Goal: Task Accomplishment & Management: Manage account settings

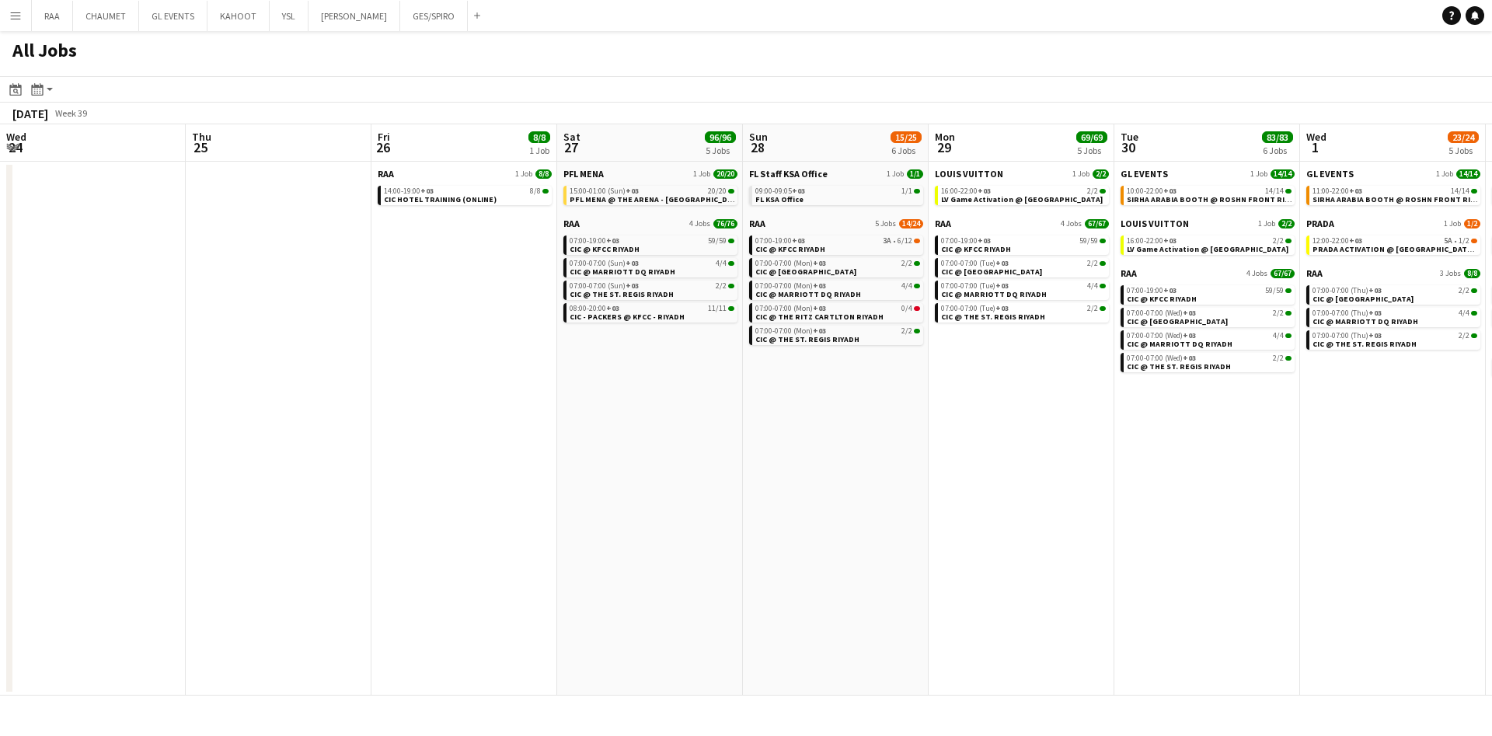
scroll to position [0, 437]
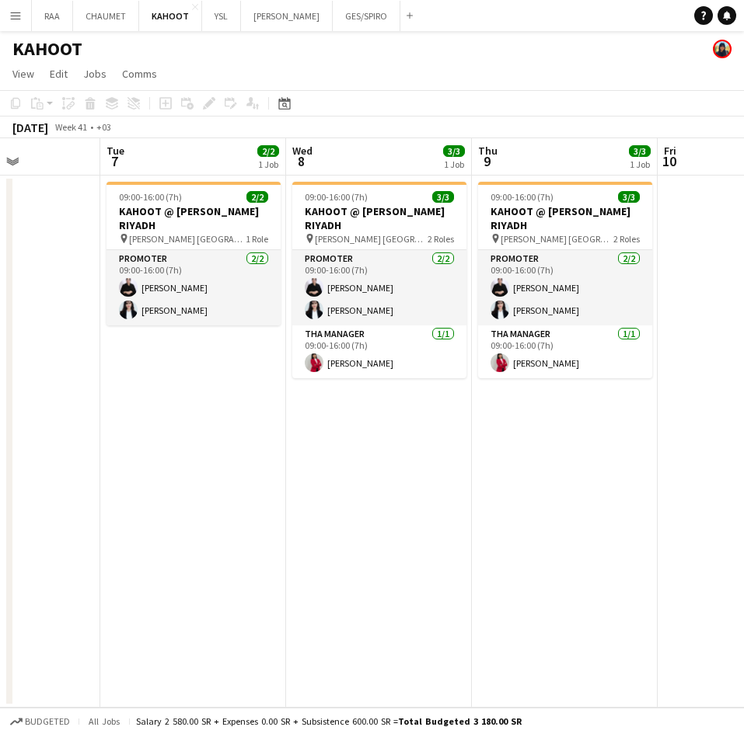
scroll to position [0, 459]
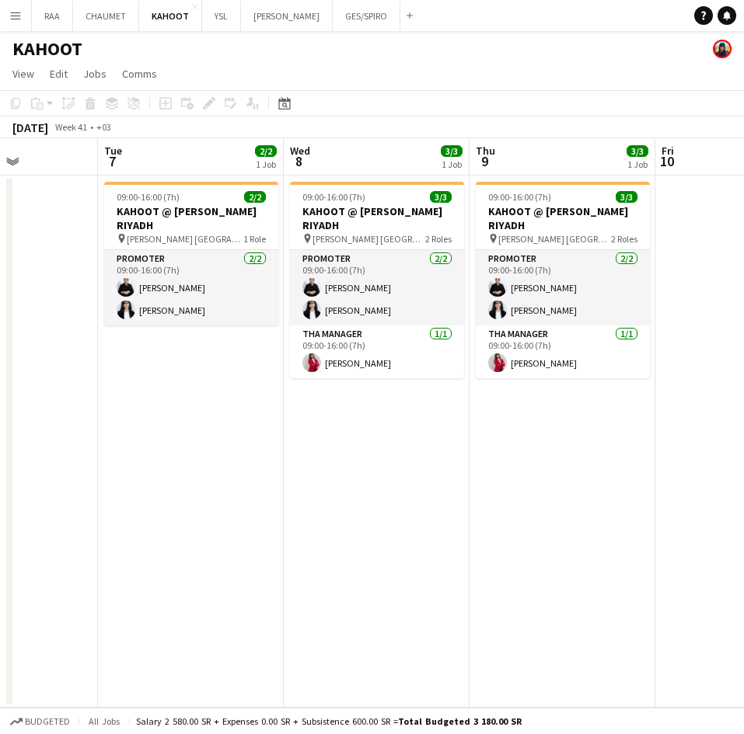
click at [196, 280] on app-card-role "Promoter [DATE] 09:00-16:00 (7h) [PERSON_NAME] [PERSON_NAME]" at bounding box center [191, 287] width 174 height 75
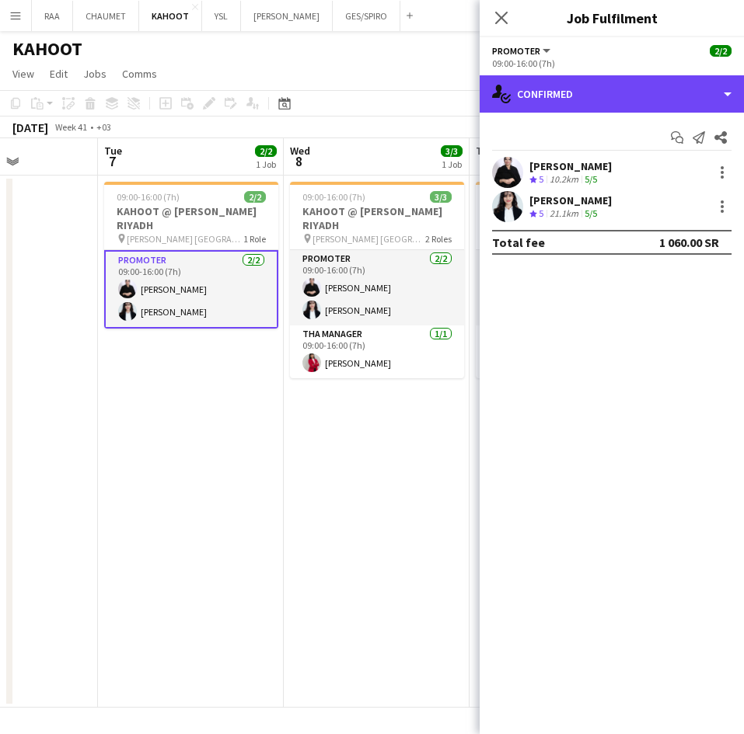
click at [619, 90] on div "single-neutral-actions-check-2 Confirmed" at bounding box center [611, 93] width 264 height 37
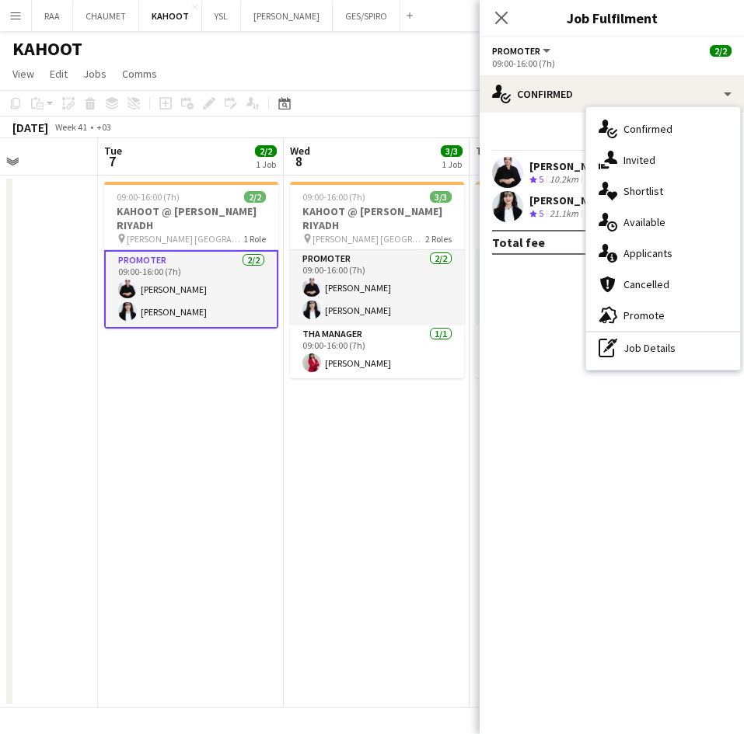
click at [661, 347] on div "pen-write Job Details" at bounding box center [663, 348] width 154 height 31
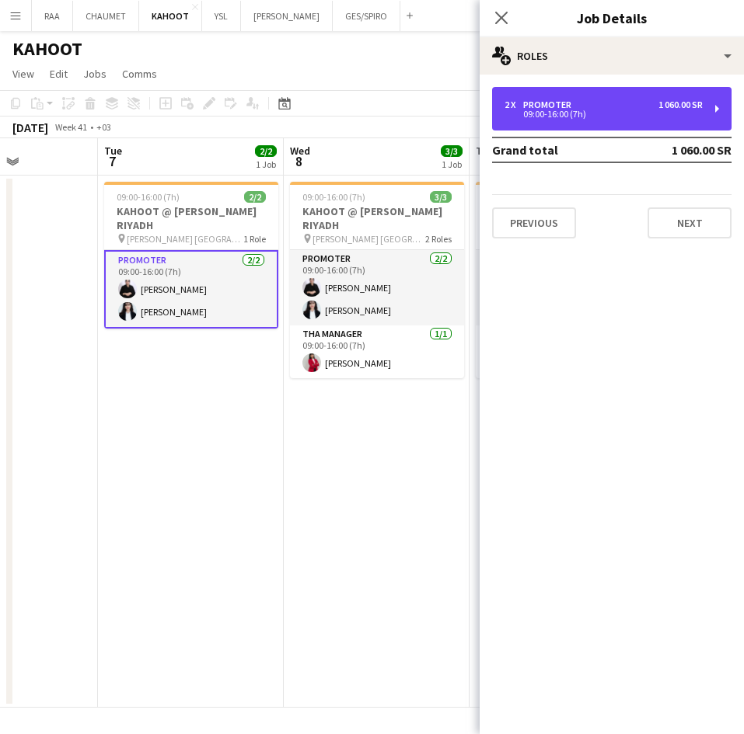
click at [575, 110] on div "09:00-16:00 (7h)" at bounding box center [603, 114] width 198 height 8
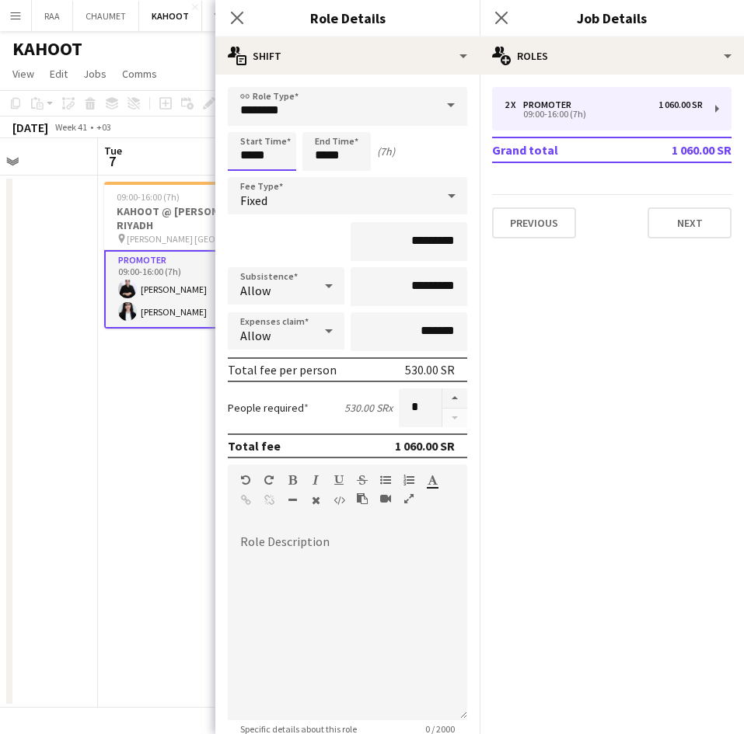
click at [267, 139] on input "*****" at bounding box center [262, 151] width 68 height 39
type input "*****"
click at [246, 176] on div at bounding box center [246, 179] width 31 height 16
click at [354, 148] on input "*****" at bounding box center [336, 151] width 68 height 39
type input "*****"
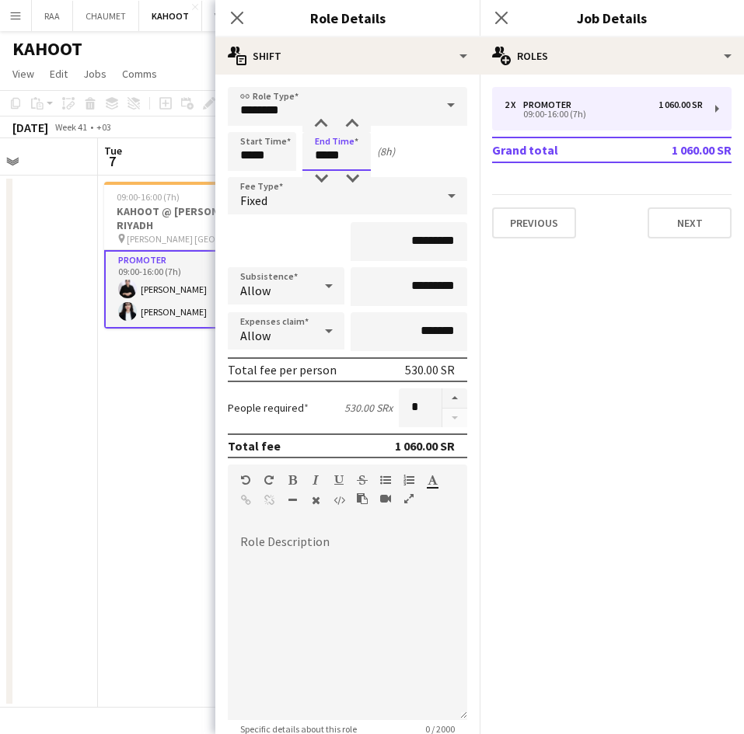
click at [318, 174] on div at bounding box center [320, 179] width 31 height 16
click at [240, 13] on icon at bounding box center [237, 18] width 12 height 12
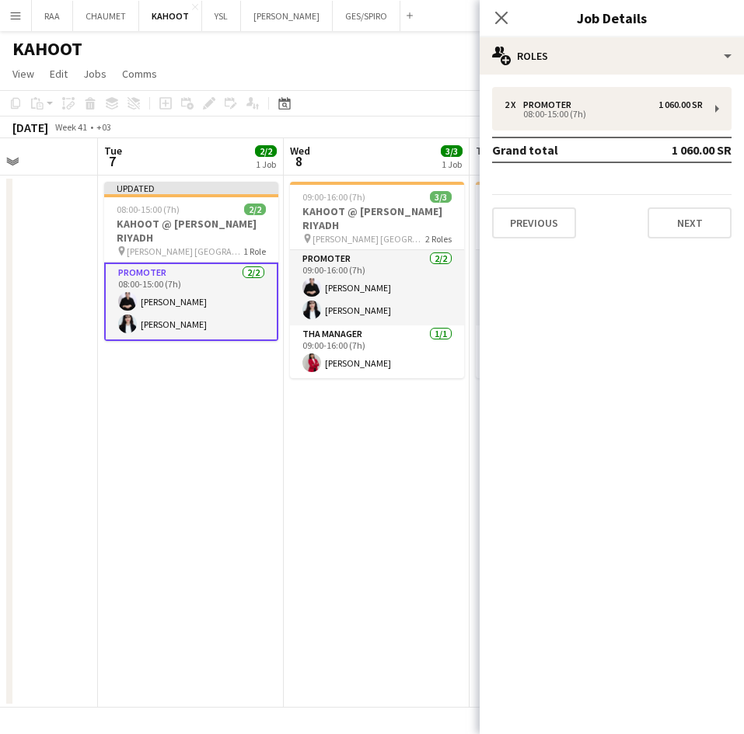
click at [247, 444] on app-date-cell "Updated 08:00-15:00 (7h) 2/2 KAHOOT @ [PERSON_NAME][GEOGRAPHIC_DATA] pin [PERSO…" at bounding box center [191, 442] width 186 height 532
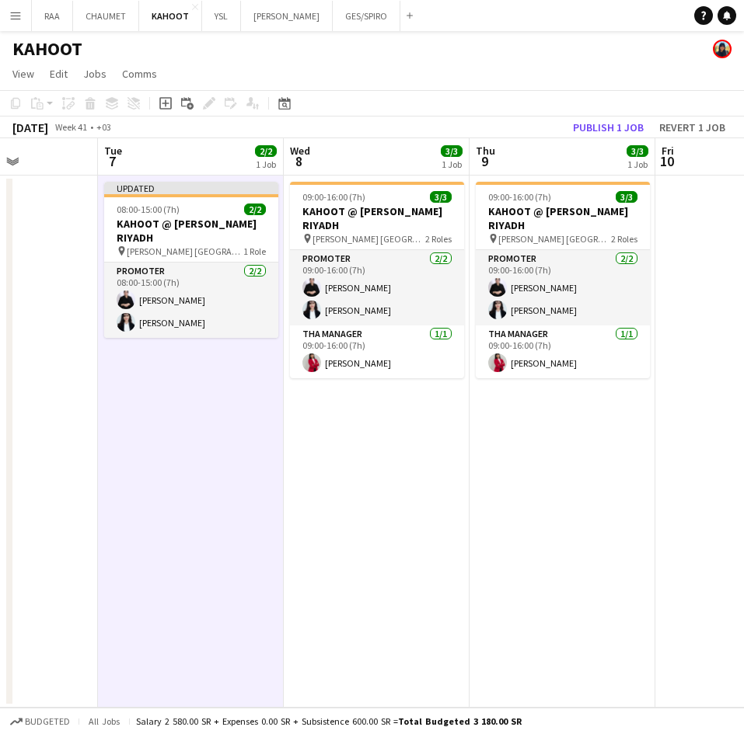
click at [228, 214] on div "08:00-15:00 (7h) 2/2" at bounding box center [191, 210] width 174 height 12
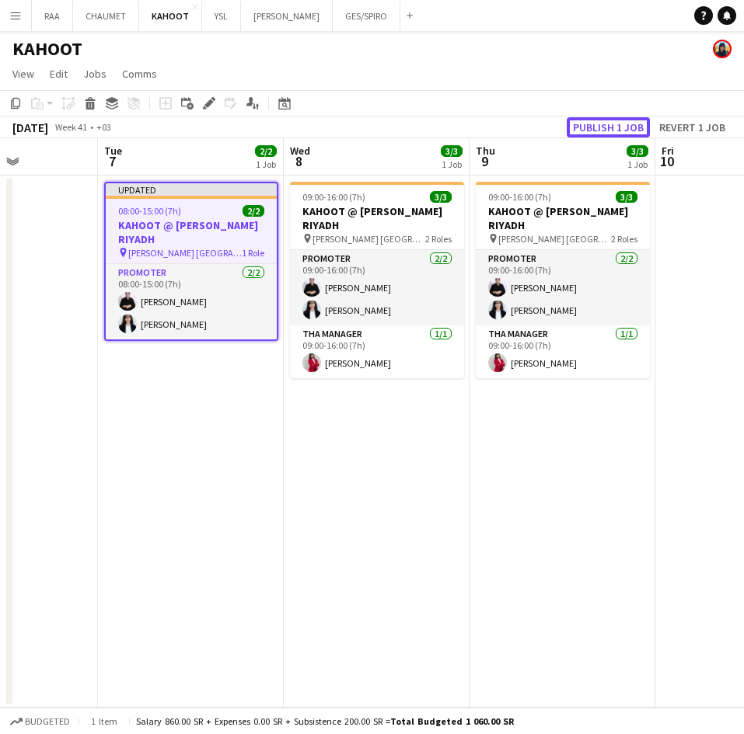
click at [607, 125] on button "Publish 1 job" at bounding box center [607, 127] width 83 height 20
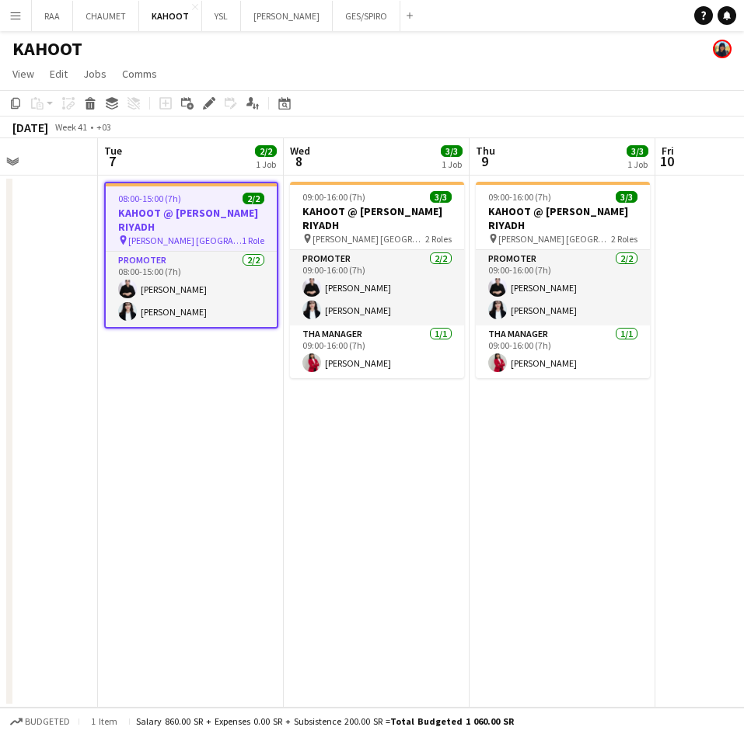
click at [171, 207] on h3 "KAHOOT @ [PERSON_NAME] RIYADH" at bounding box center [191, 220] width 171 height 28
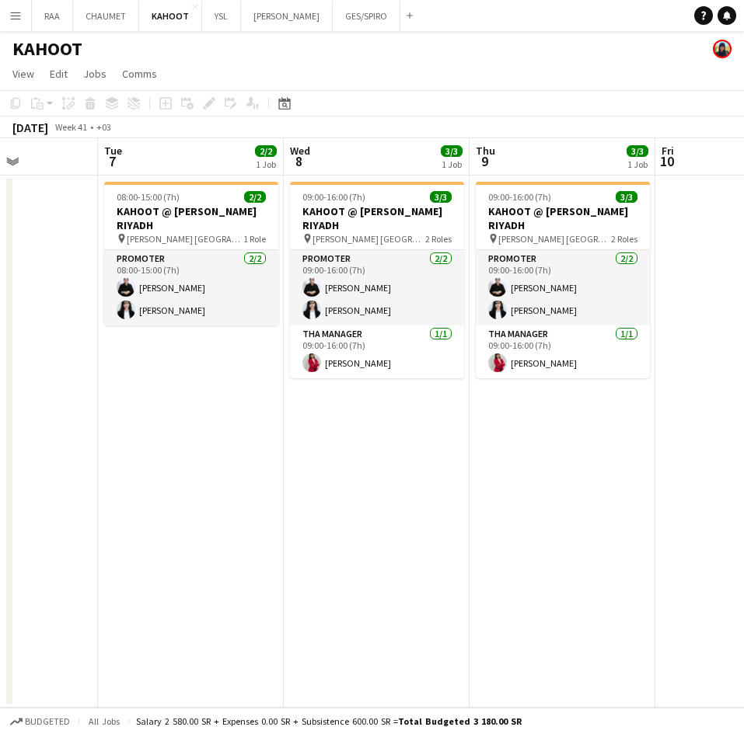
click at [216, 216] on h3 "KAHOOT @ [PERSON_NAME] RIYADH" at bounding box center [191, 218] width 174 height 28
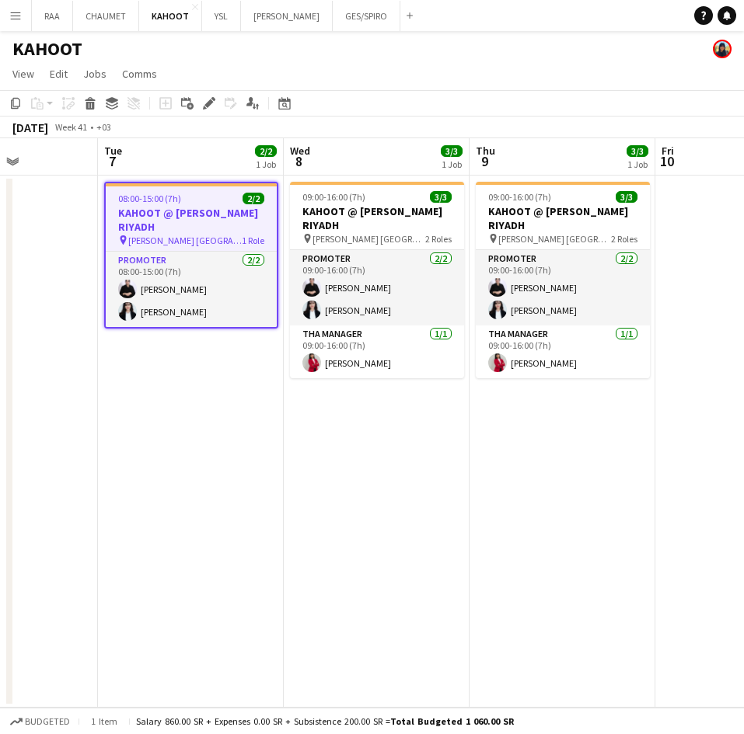
click at [206, 106] on icon at bounding box center [208, 103] width 9 height 9
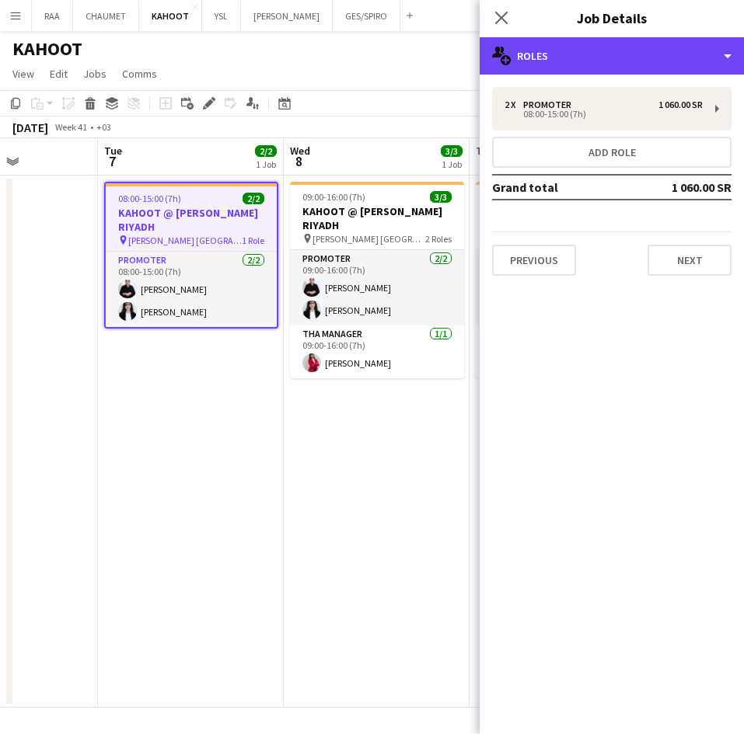
click at [618, 50] on div "multiple-users-add Roles" at bounding box center [611, 55] width 264 height 37
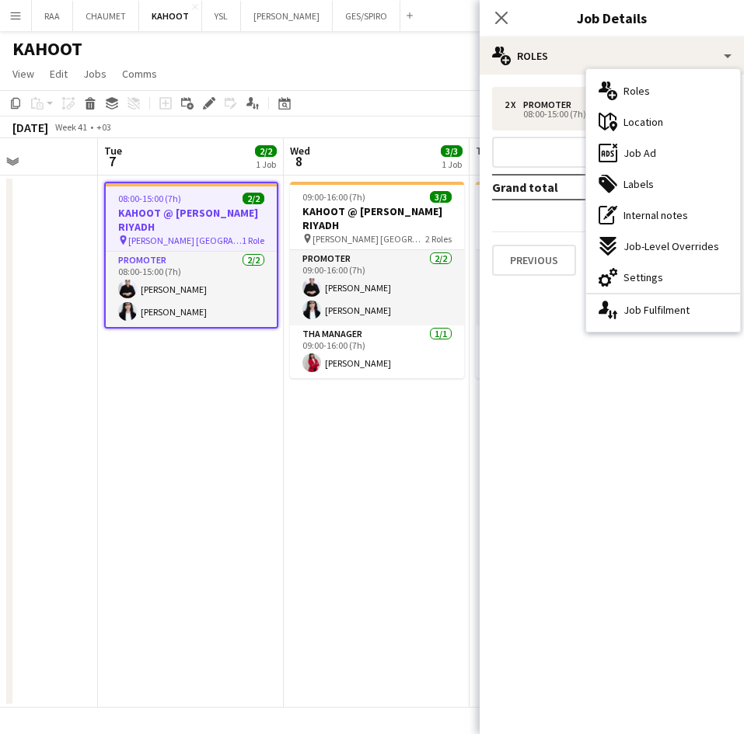
click at [662, 155] on div "ads-window Job Ad" at bounding box center [663, 153] width 154 height 31
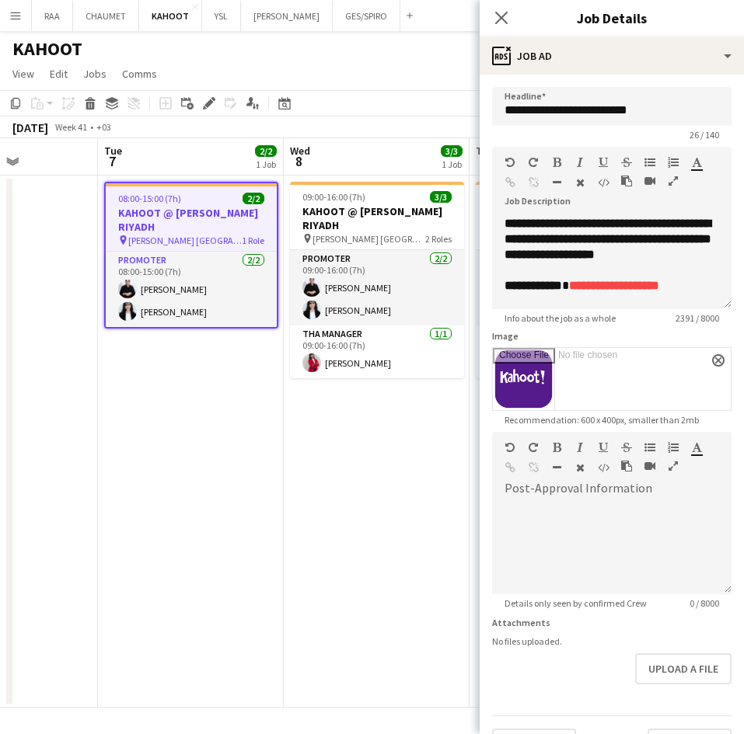
click at [507, 17] on icon "Close pop-in" at bounding box center [501, 18] width 12 height 12
